Goal: Submit feedback/report problem

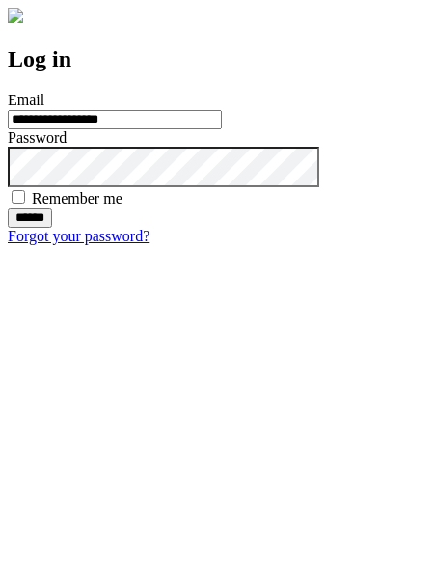
click at [52, 228] on input "******" at bounding box center [30, 217] width 44 height 19
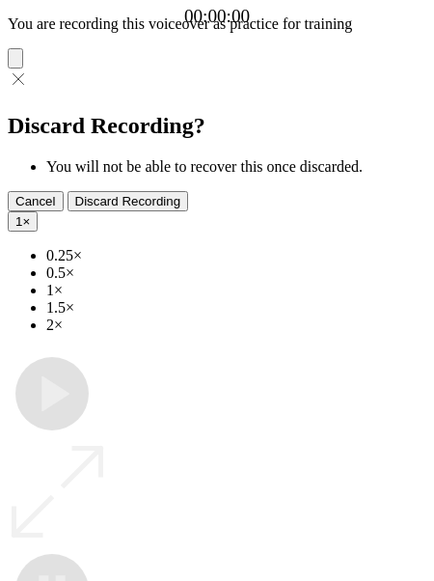
type input "**********"
